Goal: Task Accomplishment & Management: Manage account settings

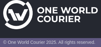
scroll to position [2, 0]
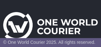
type input "**********"
drag, startPoint x: 0, startPoint y: 0, endPoint x: 55, endPoint y: 28, distance: 62.0
click at [55, 28] on img at bounding box center [50, 27] width 95 height 30
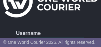
scroll to position [26, 0]
type input "**********"
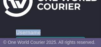
scroll to position [27, 0]
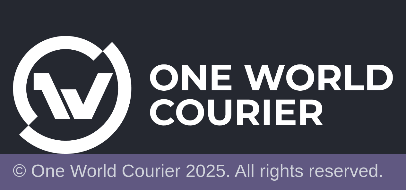
scroll to position [4, 0]
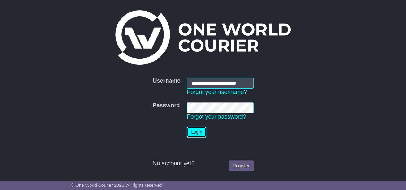
click at [101, 47] on button "Login" at bounding box center [196, 132] width 19 height 11
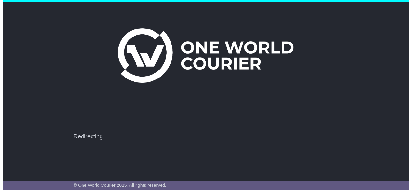
scroll to position [0, 0]
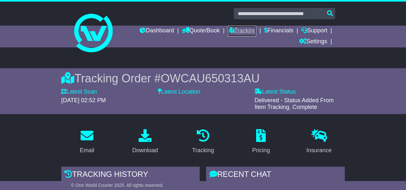
click at [244, 31] on link "Tracking" at bounding box center [242, 31] width 28 height 11
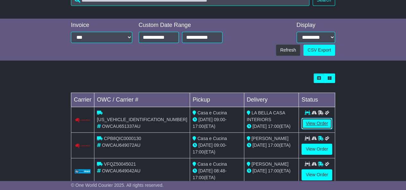
click at [318, 118] on link "View Order" at bounding box center [316, 123] width 31 height 11
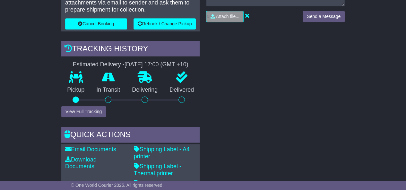
scroll to position [195, 0]
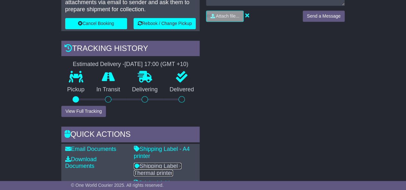
click at [156, 165] on link "Shipping Label - Thermal printer" at bounding box center [157, 169] width 47 height 13
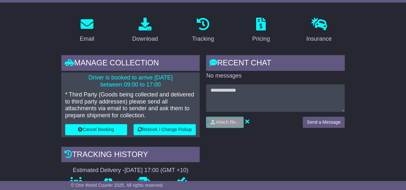
scroll to position [0, 0]
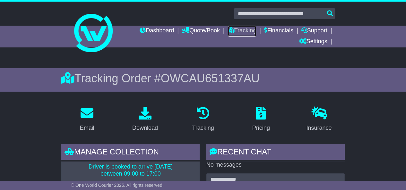
click at [239, 32] on link "Tracking" at bounding box center [242, 31] width 28 height 11
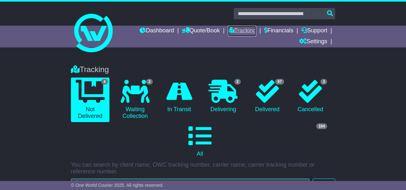
click at [239, 35] on link "Tracking" at bounding box center [242, 31] width 28 height 11
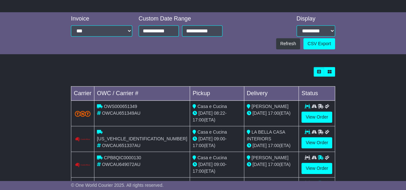
scroll to position [198, 0]
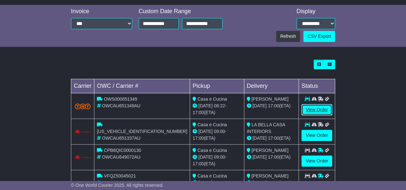
click at [314, 104] on link "View Order" at bounding box center [316, 109] width 31 height 11
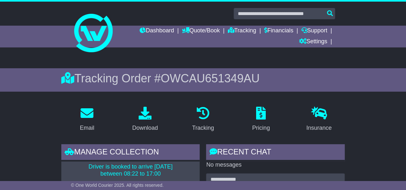
click at [366, 16] on div at bounding box center [203, 30] width 406 height 57
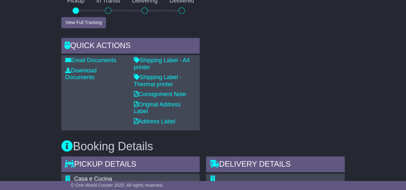
scroll to position [284, 0]
click at [171, 80] on link "Shipping Label - Thermal printer" at bounding box center [157, 80] width 47 height 13
